Goal: Consume media (video, audio): Consume media (video, audio)

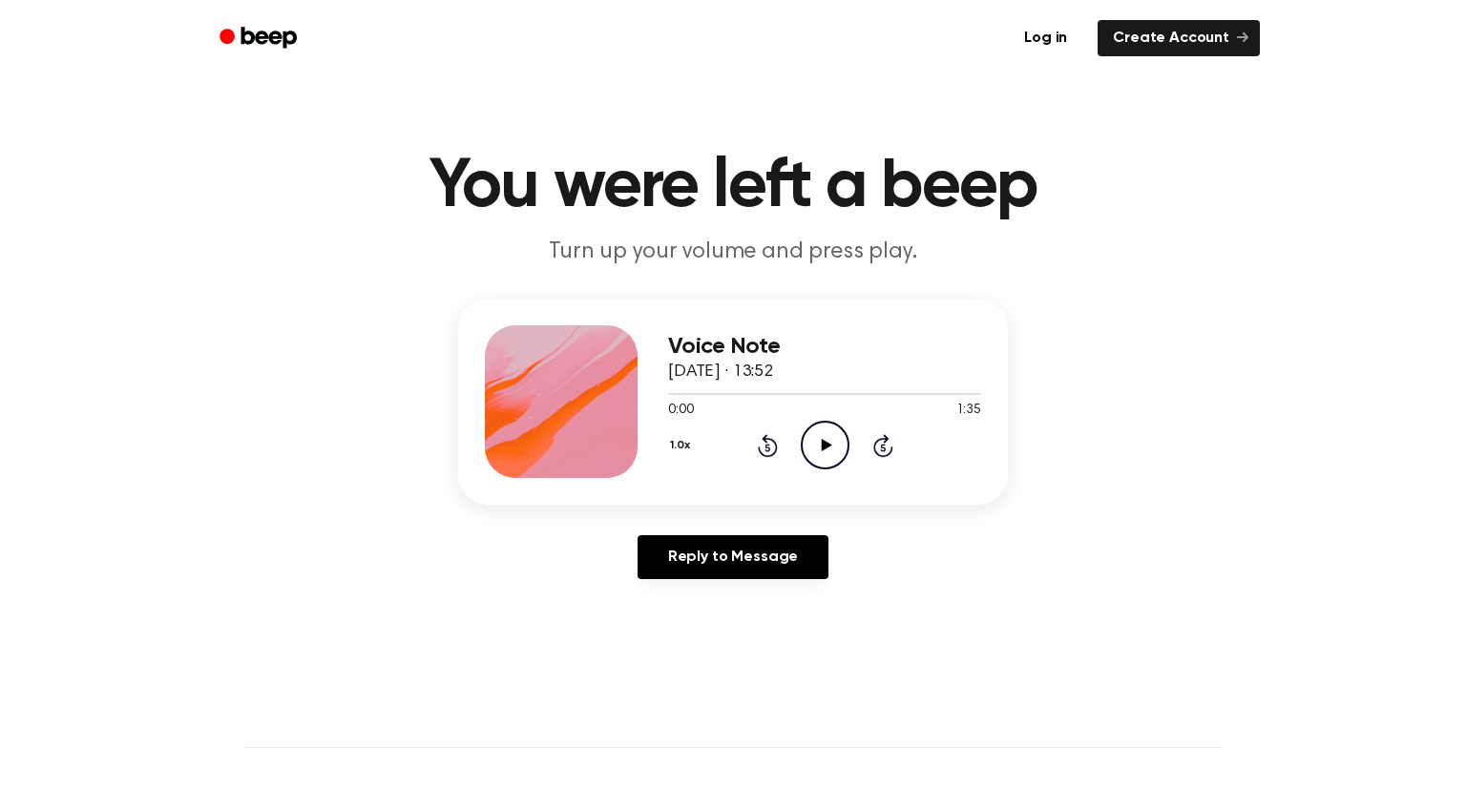
click at [819, 461] on icon "Play Audio" at bounding box center [825, 445] width 49 height 49
click at [813, 439] on icon "Play Audio" at bounding box center [825, 445] width 49 height 49
click at [834, 423] on icon "Pause Audio" at bounding box center [825, 445] width 49 height 49
click at [757, 435] on icon "Rewind 5 seconds" at bounding box center [767, 445] width 21 height 25
click at [821, 454] on icon "Play Audio" at bounding box center [825, 445] width 49 height 49
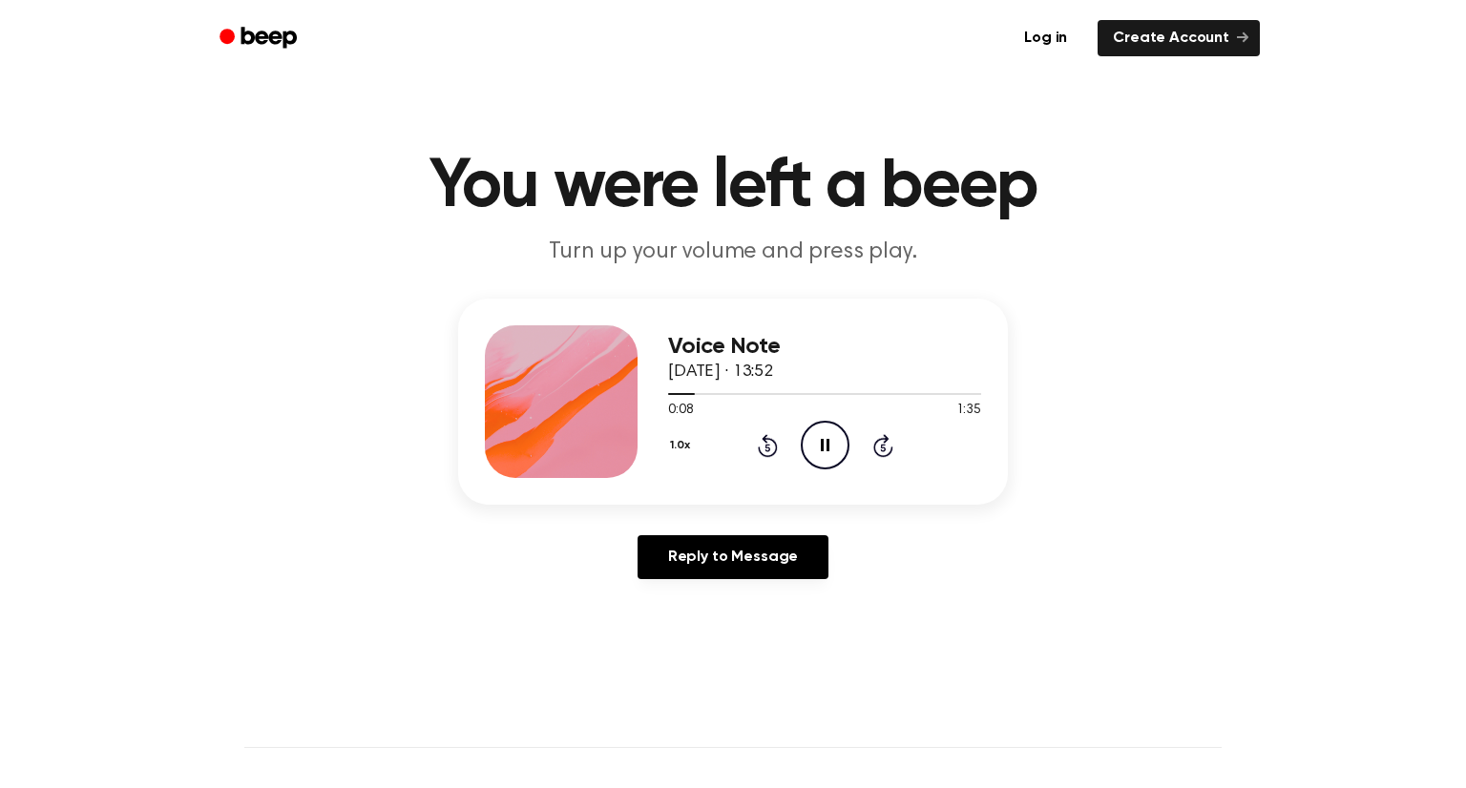
click at [848, 438] on icon "Pause Audio" at bounding box center [825, 445] width 49 height 49
click at [767, 448] on icon at bounding box center [767, 448] width 5 height 8
click at [766, 457] on icon at bounding box center [768, 445] width 20 height 23
click at [775, 451] on icon at bounding box center [768, 445] width 20 height 23
click at [767, 448] on icon at bounding box center [767, 448] width 5 height 8
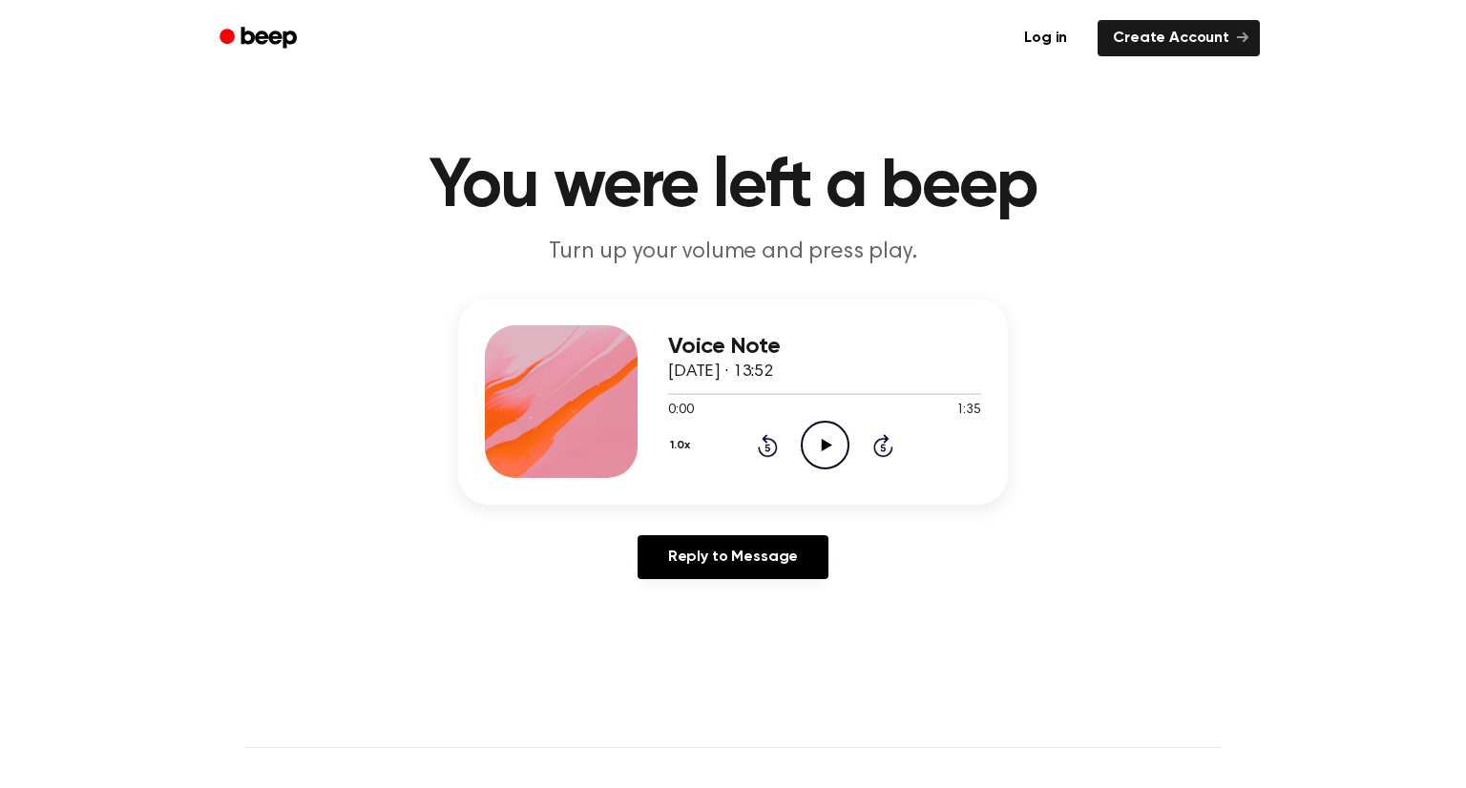
click at [832, 450] on icon "Play Audio" at bounding box center [825, 445] width 49 height 49
click at [828, 454] on icon "Play Audio" at bounding box center [825, 445] width 49 height 49
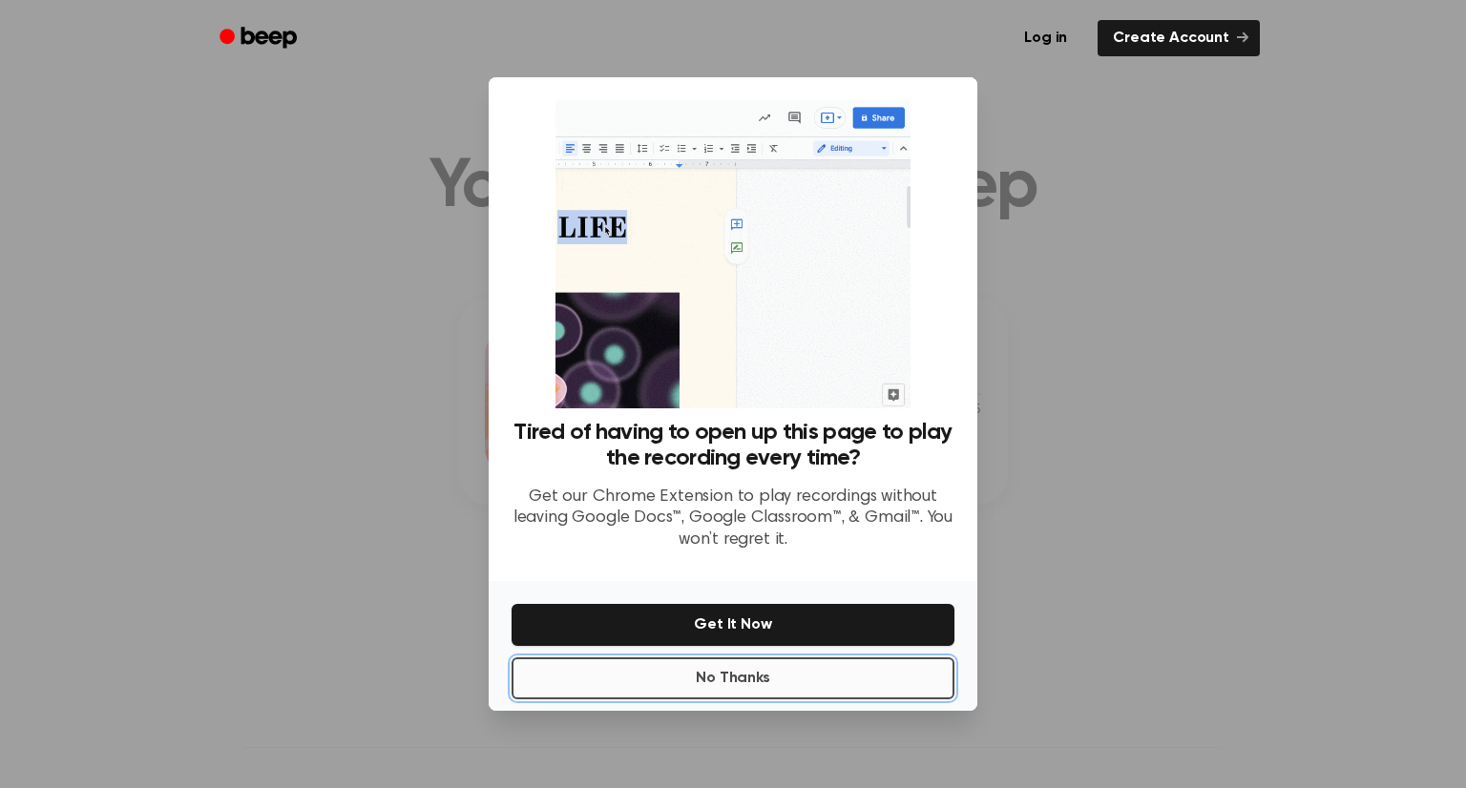
click at [746, 673] on button "No Thanks" at bounding box center [733, 679] width 443 height 42
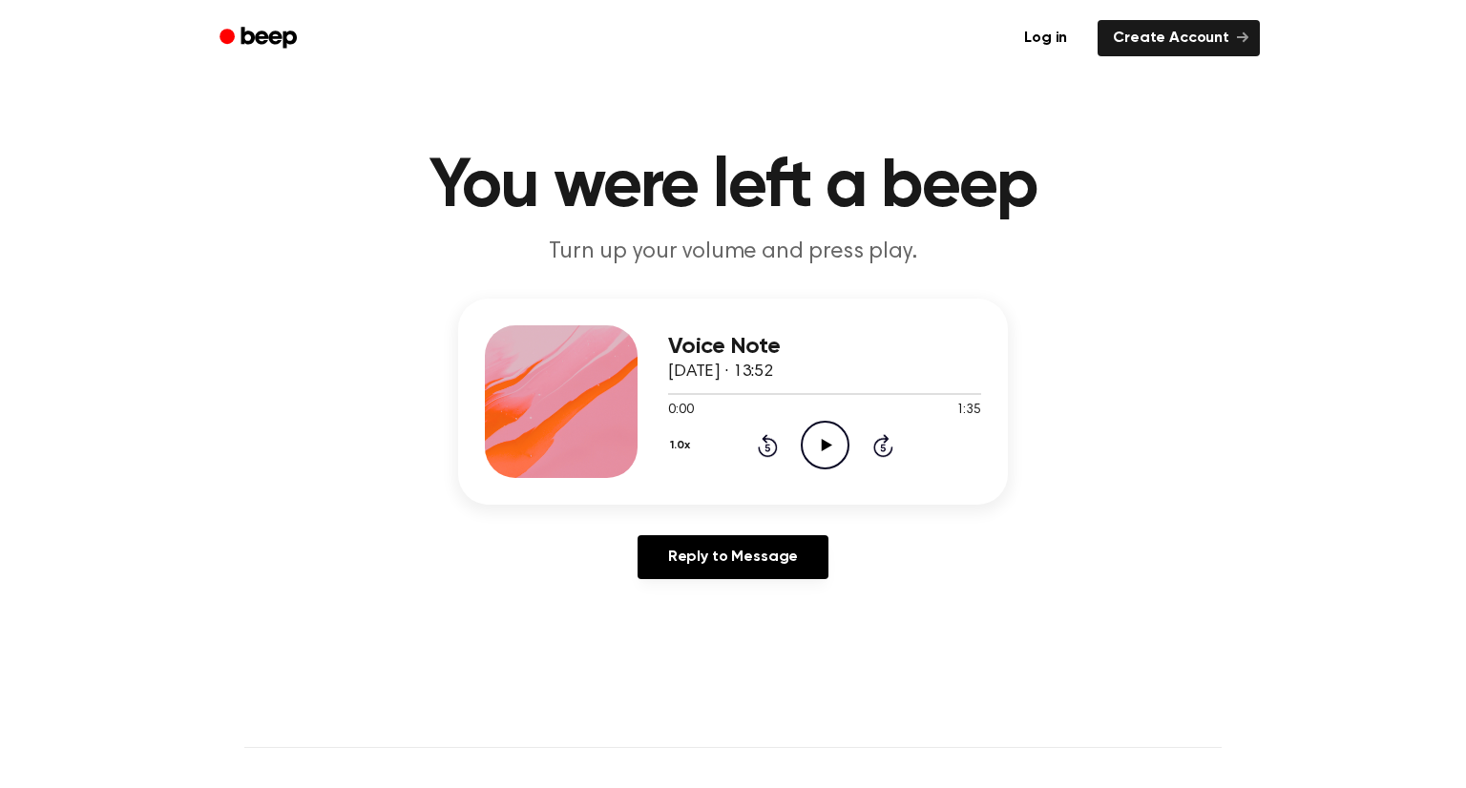
click at [831, 445] on icon "Play Audio" at bounding box center [825, 445] width 49 height 49
click at [796, 220] on h1 "You were left a beep" at bounding box center [732, 187] width 977 height 69
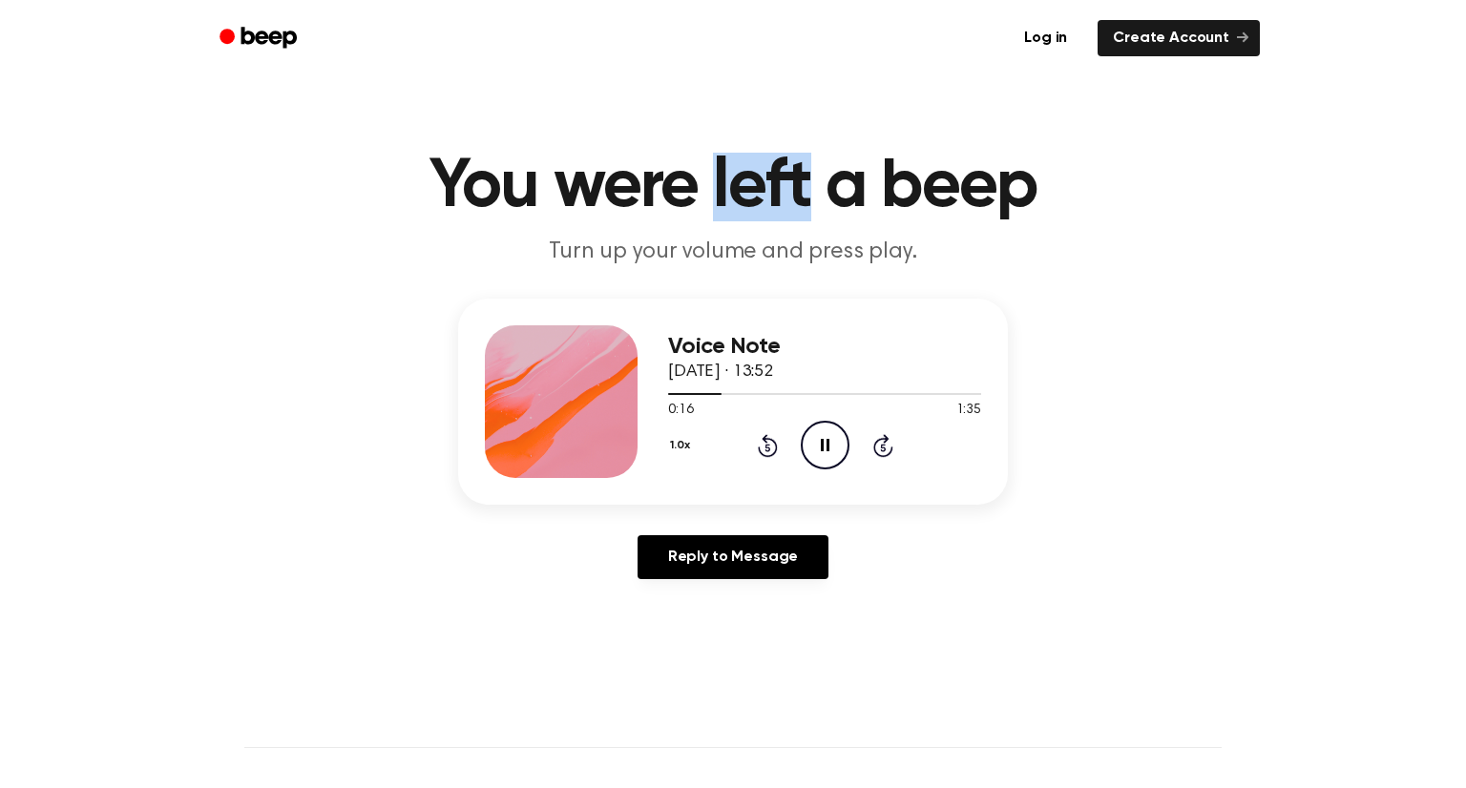
click at [796, 220] on h1 "You were left a beep" at bounding box center [732, 187] width 977 height 69
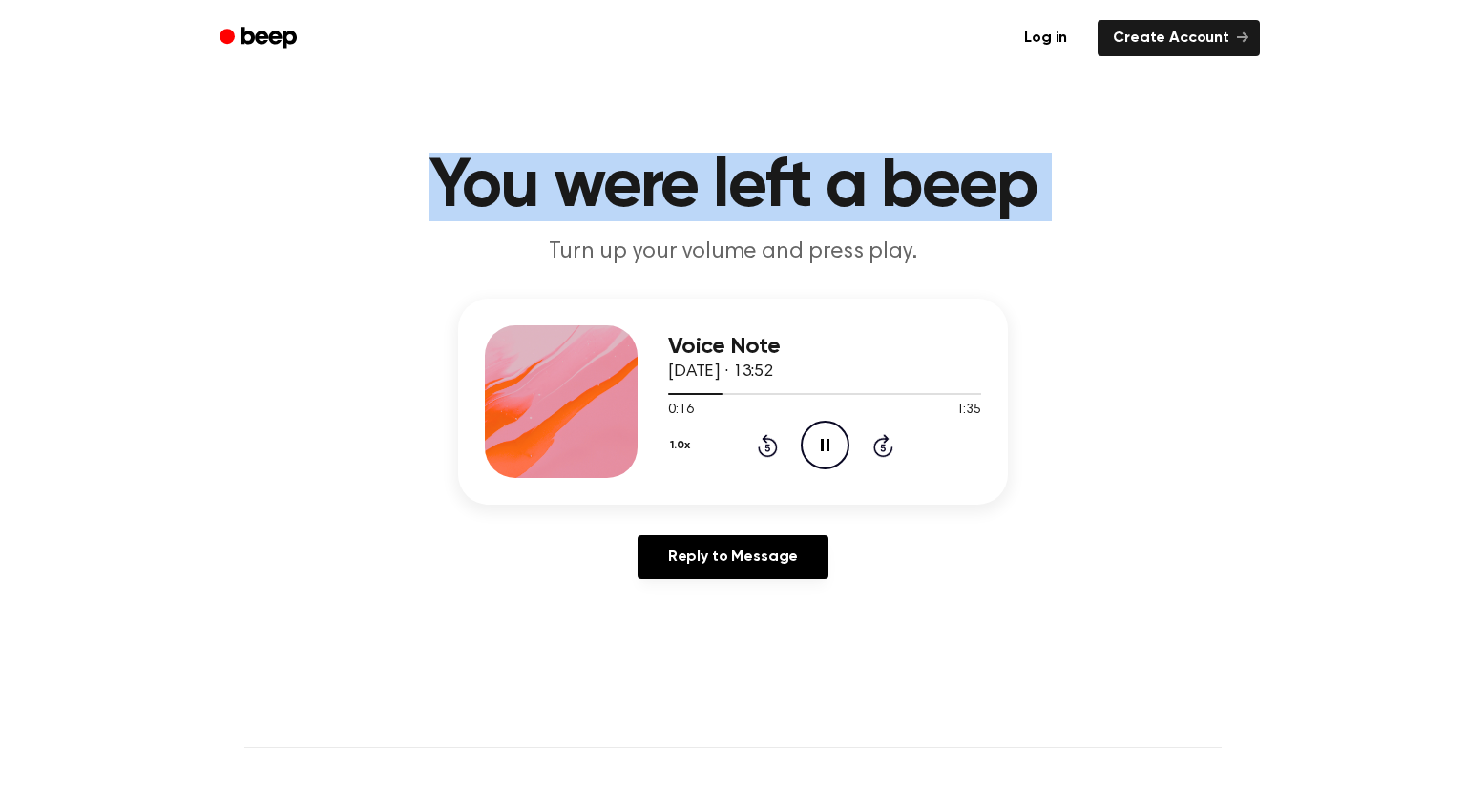
click at [796, 220] on h1 "You were left a beep" at bounding box center [732, 187] width 977 height 69
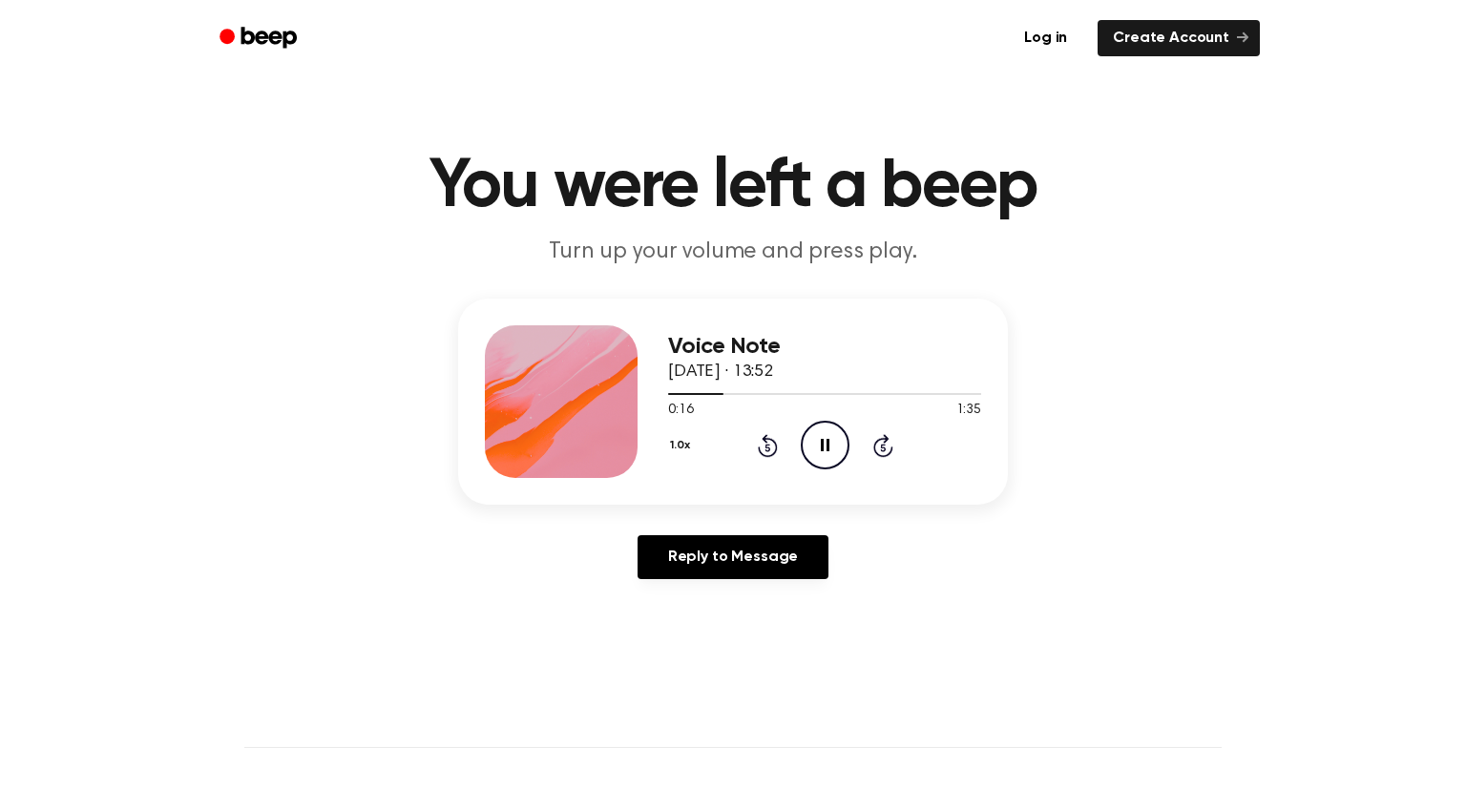
click at [796, 220] on h1 "You were left a beep" at bounding box center [732, 187] width 977 height 69
click at [829, 460] on icon "Pause Audio" at bounding box center [825, 445] width 49 height 49
click at [822, 457] on icon "Play Audio" at bounding box center [825, 445] width 49 height 49
click at [822, 458] on icon "Pause Audio" at bounding box center [825, 445] width 49 height 49
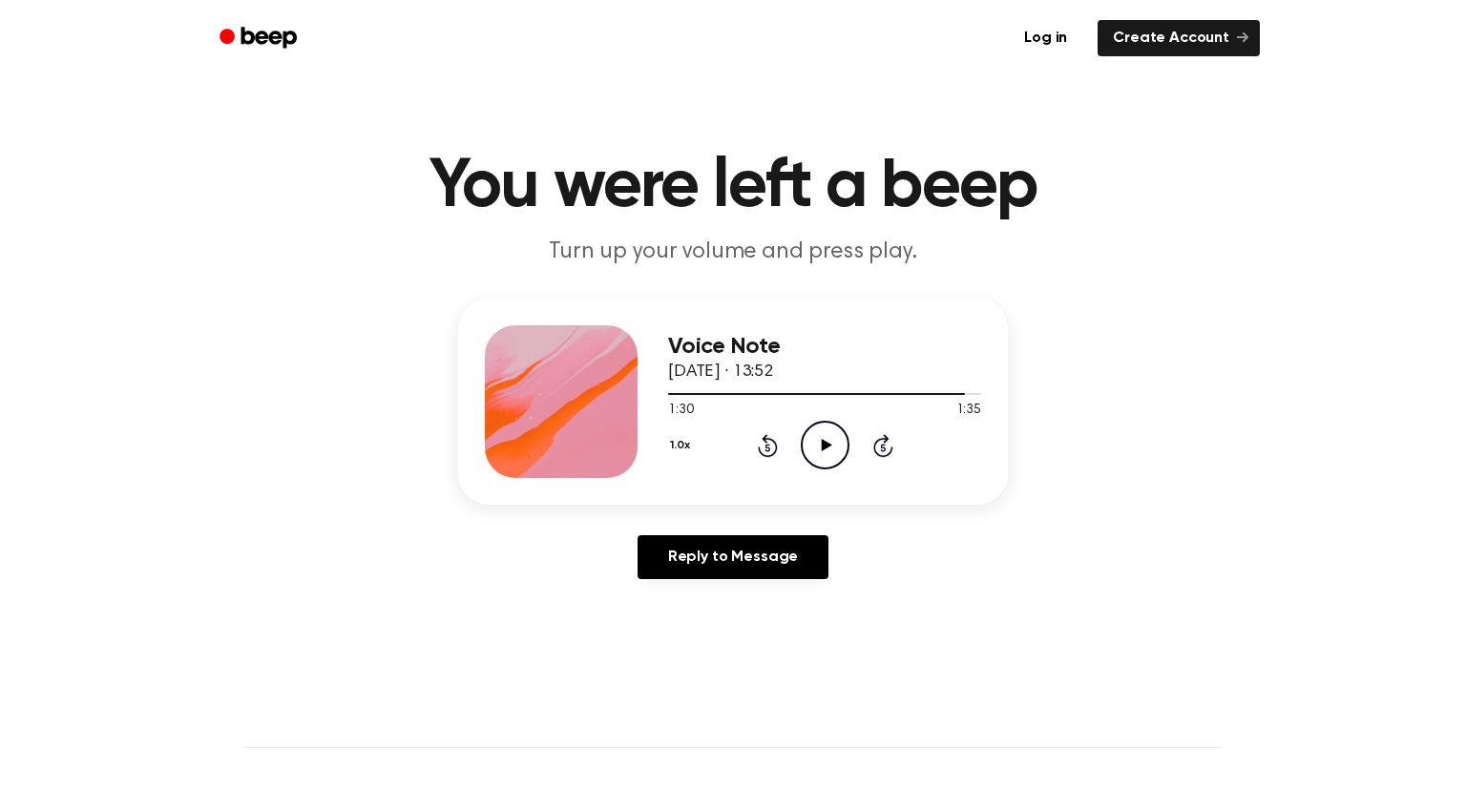
click at [822, 458] on icon "Play Audio" at bounding box center [825, 445] width 49 height 49
